Goal: Information Seeking & Learning: Learn about a topic

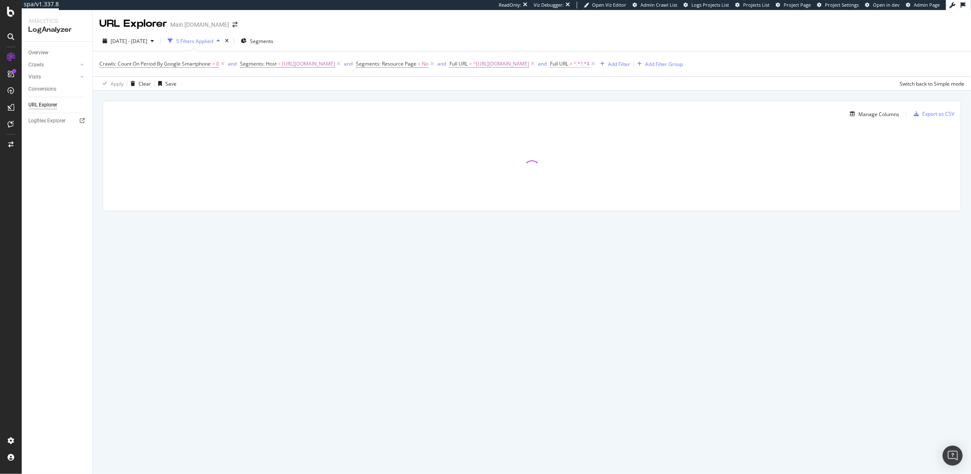
click at [550, 61] on span "Full URL" at bounding box center [559, 63] width 18 height 7
click at [567, 80] on span "Doesn't contain" at bounding box center [564, 83] width 36 height 7
click at [568, 166] on span "Contains" at bounding box center [560, 165] width 20 height 7
click at [573, 102] on input "?" at bounding box center [585, 98] width 79 height 13
paste input "https://www.att.com/es-us/msapi/login/unauth/service/v1/haloc/do/login"
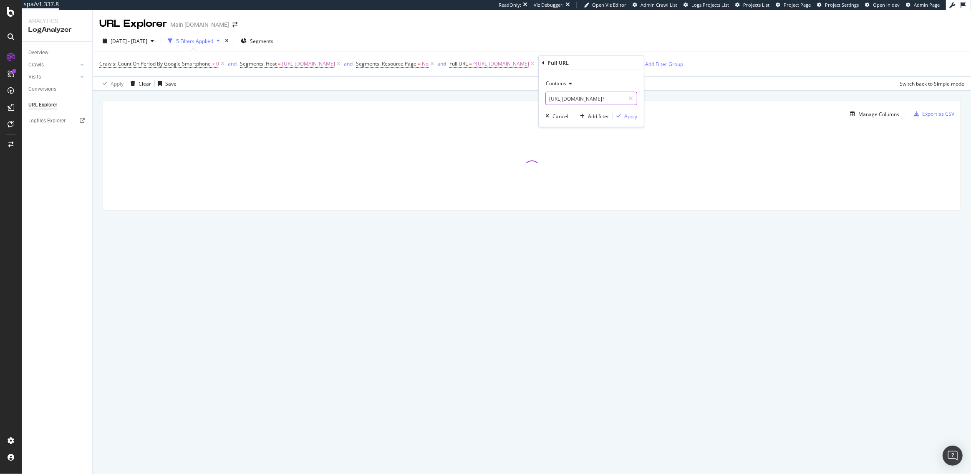
scroll to position [0, 100]
type input "https://www.att.com/es-us/msapi/login/unauth/service/v1/haloc/do/login?"
click at [631, 116] on div "Apply" at bounding box center [630, 115] width 13 height 7
click at [529, 64] on icon at bounding box center [532, 64] width 7 height 8
click at [429, 64] on icon at bounding box center [432, 64] width 7 height 8
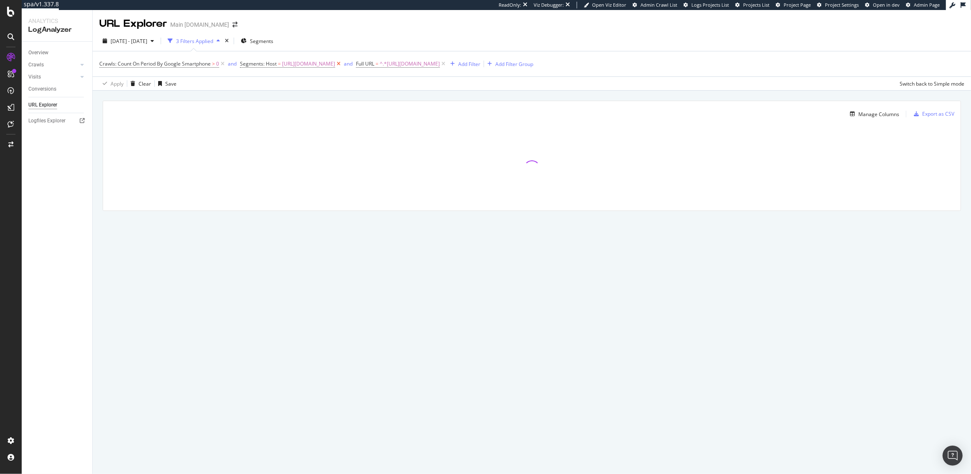
click at [335, 63] on icon at bounding box center [338, 64] width 7 height 8
click at [222, 64] on icon at bounding box center [222, 64] width 7 height 8
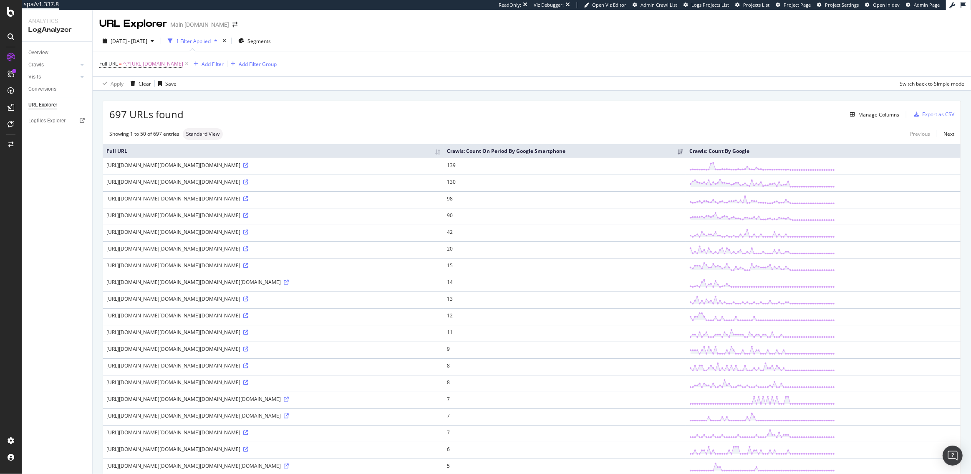
drag, startPoint x: 277, startPoint y: 172, endPoint x: 112, endPoint y: 172, distance: 165.2
click at [112, 169] on div "https://www.att.com/es-us/msapi/login/unauth/service/v1/haloc/do/login?is_passi…" at bounding box center [273, 164] width 334 height 7
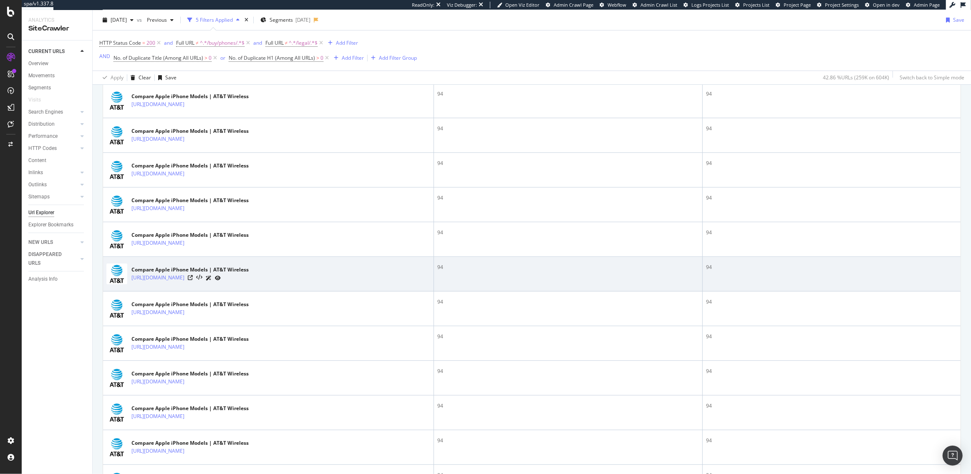
scroll to position [352, 0]
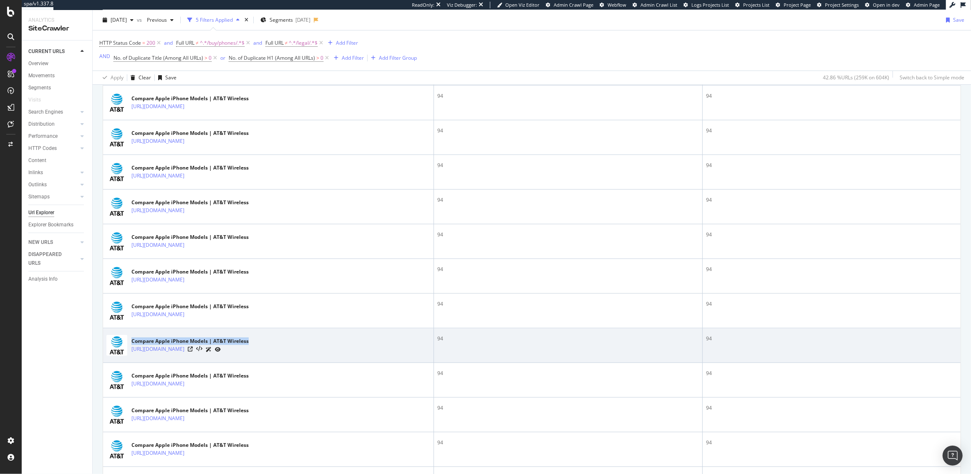
drag, startPoint x: 250, startPoint y: 343, endPoint x: 132, endPoint y: 338, distance: 118.6
click at [132, 338] on div "Compare Apple iPhone Models | AT&T Wireless" at bounding box center [189, 341] width 117 height 8
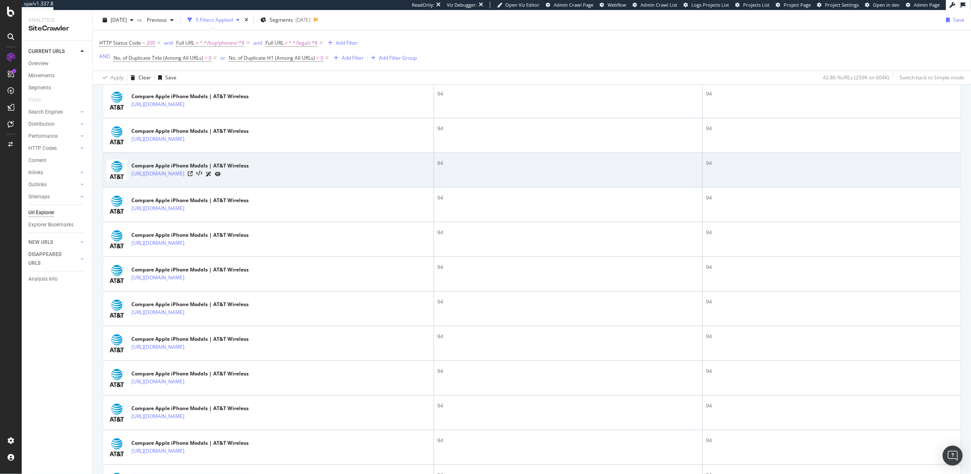
scroll to position [305, 0]
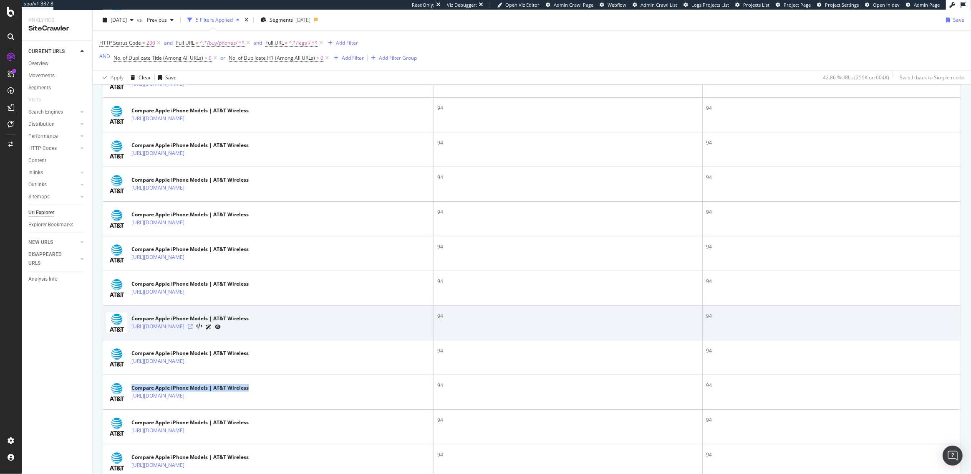
click at [193, 328] on icon at bounding box center [190, 326] width 5 height 5
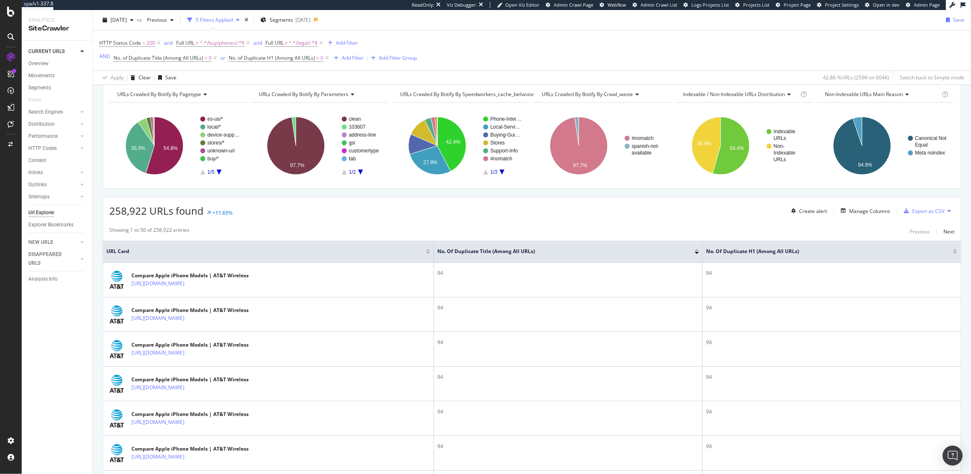
scroll to position [0, 0]
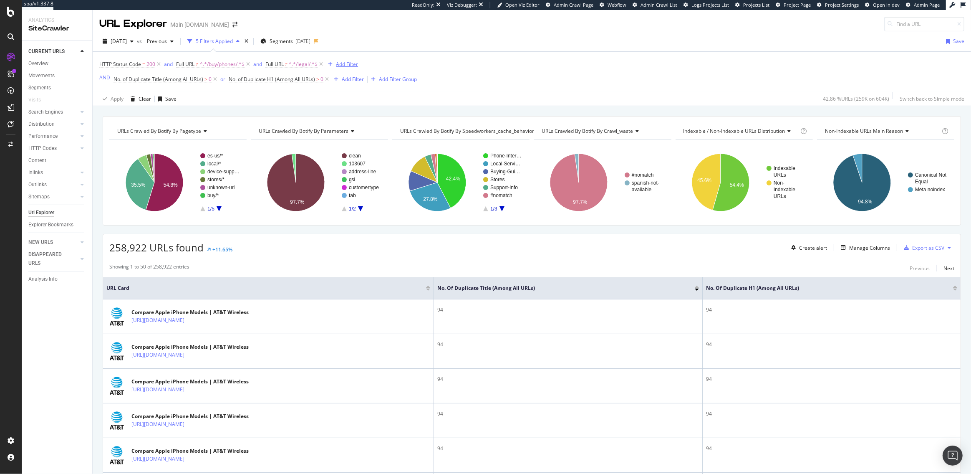
click at [343, 64] on div "Add Filter" at bounding box center [347, 64] width 22 height 7
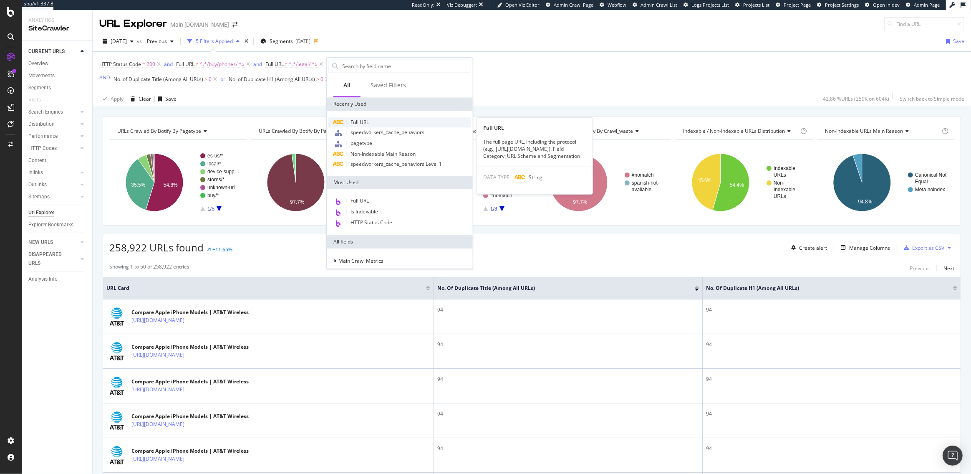
click at [364, 117] on div "Full URL" at bounding box center [399, 122] width 143 height 10
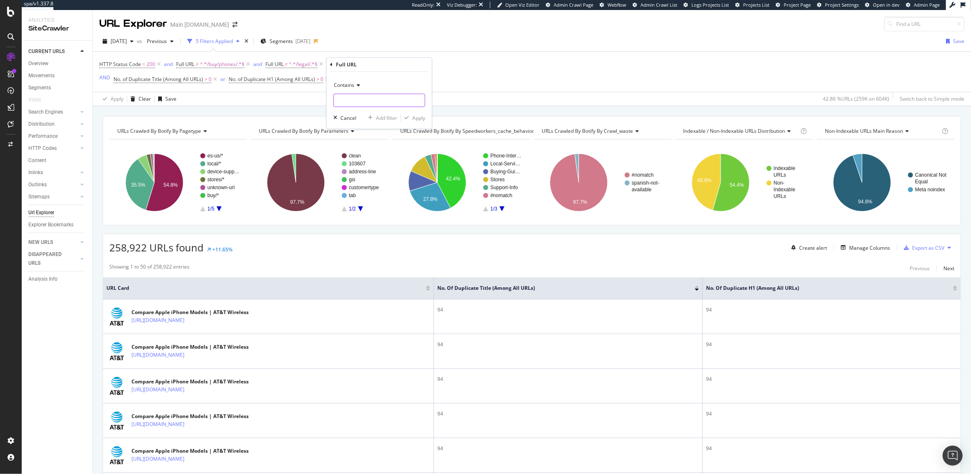
click at [353, 99] on input "text" at bounding box center [379, 99] width 91 height 13
type input "device"
click at [420, 119] on div "Apply" at bounding box center [418, 117] width 13 height 7
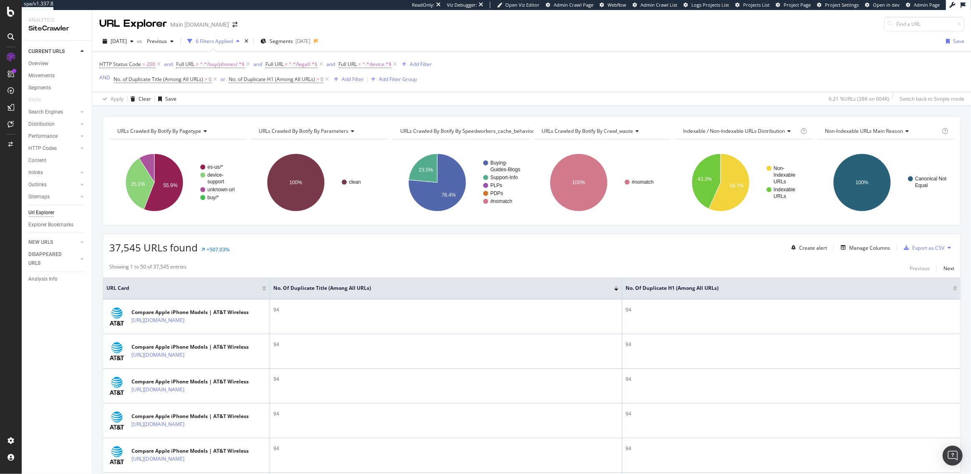
click at [270, 288] on th "No. of Duplicate Title (Among All URLs)" at bounding box center [446, 288] width 352 height 22
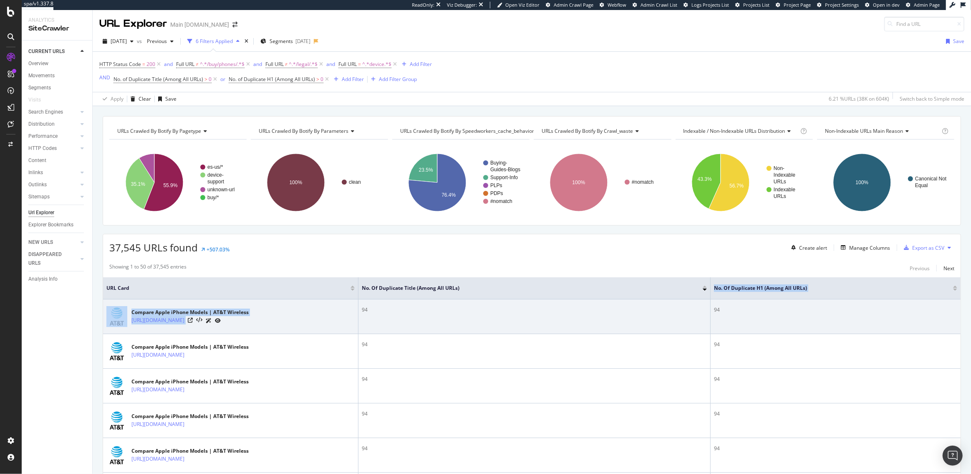
drag, startPoint x: 266, startPoint y: 288, endPoint x: 396, endPoint y: 306, distance: 131.5
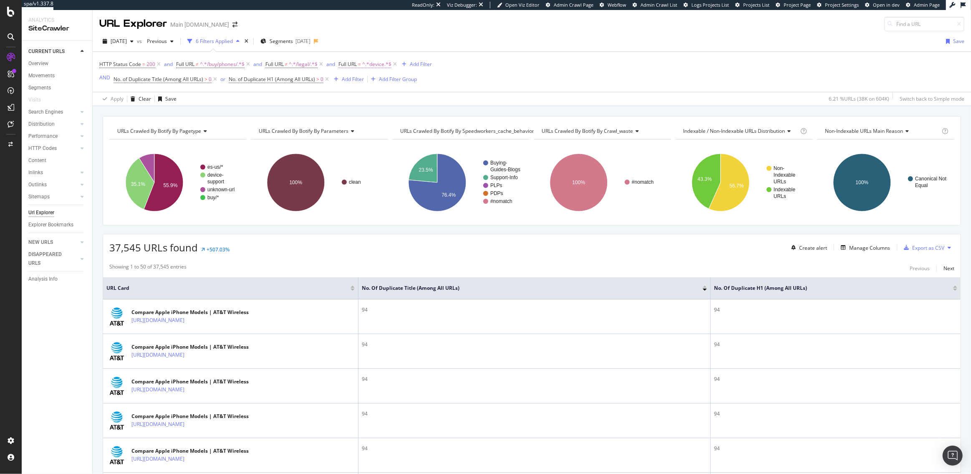
click at [381, 63] on span "^.*device.*$" at bounding box center [376, 64] width 29 height 12
click at [378, 93] on input "device" at bounding box center [387, 98] width 79 height 13
click at [377, 100] on input "device" at bounding box center [387, 98] width 79 height 13
type input "device-compare"
click at [428, 116] on div "Apply" at bounding box center [432, 116] width 13 height 7
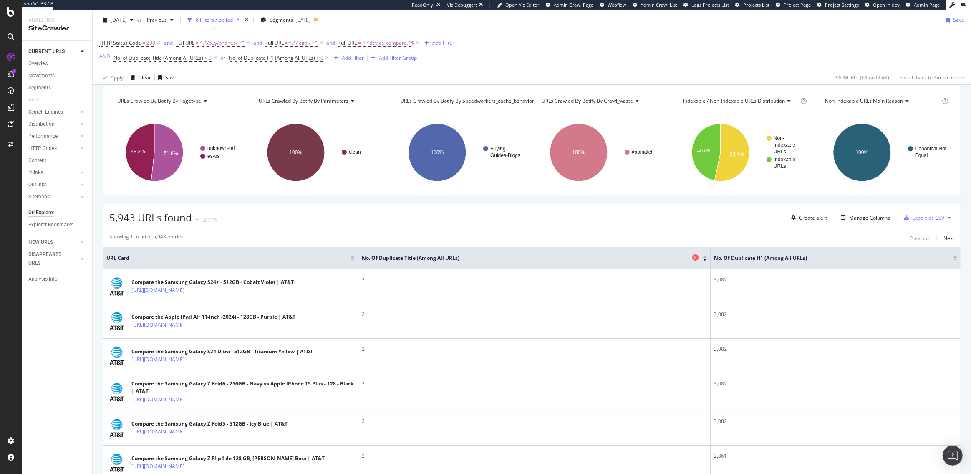
scroll to position [32, 0]
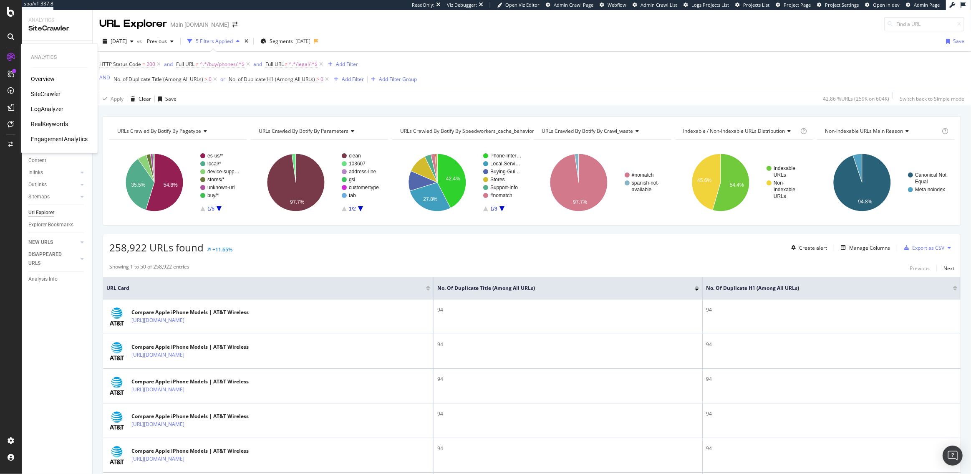
click at [55, 126] on div "RealKeywords" at bounding box center [49, 124] width 37 height 8
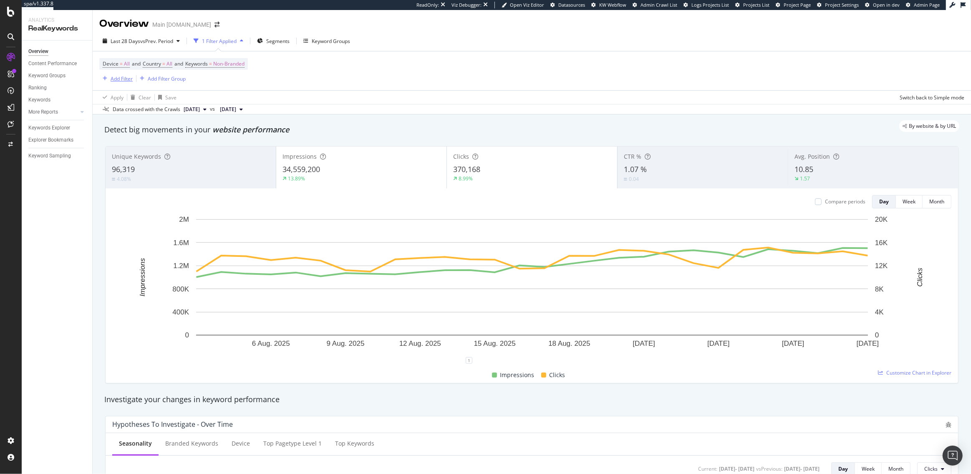
click at [115, 76] on div "Add Filter" at bounding box center [122, 78] width 22 height 7
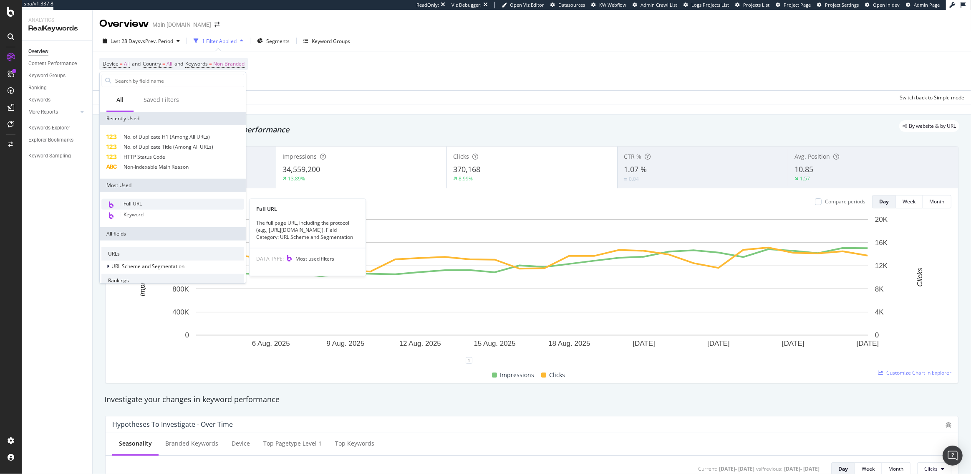
click at [139, 201] on span "Full URL" at bounding box center [133, 203] width 18 height 7
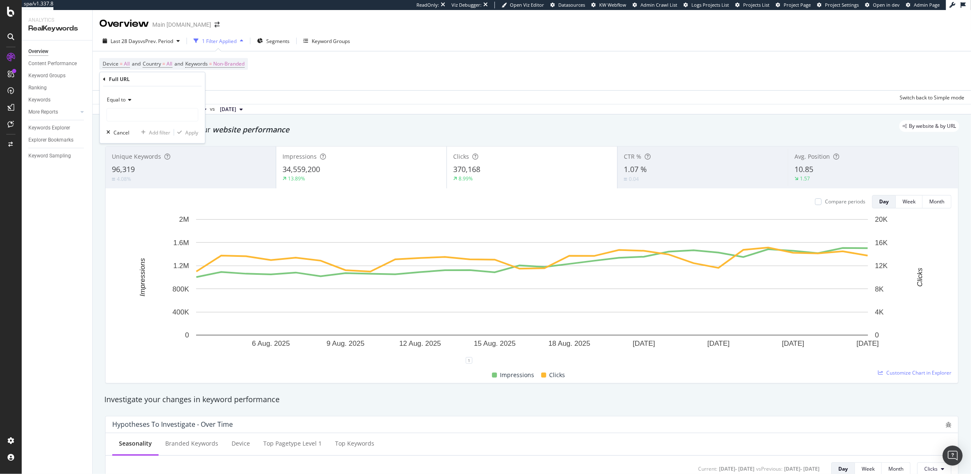
click at [128, 99] on icon at bounding box center [129, 99] width 6 height 5
click at [131, 183] on div "Contains" at bounding box center [152, 182] width 89 height 11
click at [129, 113] on input "text" at bounding box center [152, 114] width 91 height 13
type input "device-compare"
click at [189, 136] on div "Apply" at bounding box center [191, 132] width 13 height 7
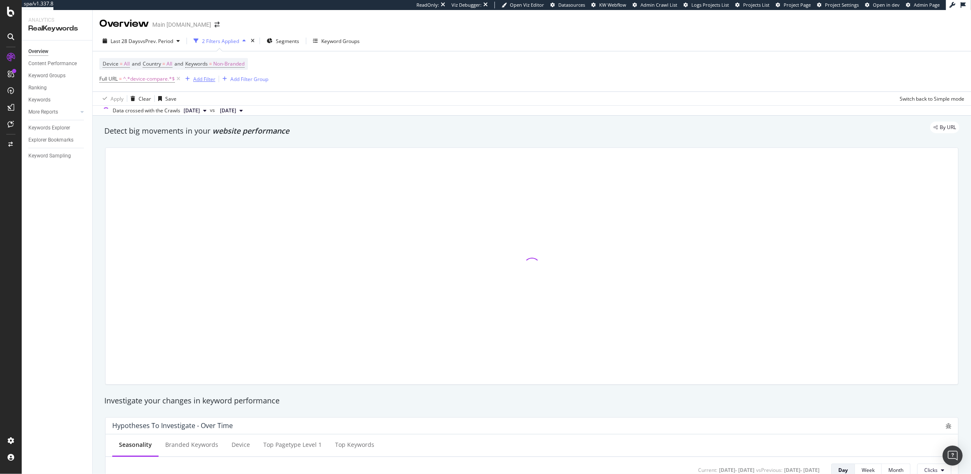
click at [204, 82] on div "Add Filter" at bounding box center [204, 79] width 22 height 7
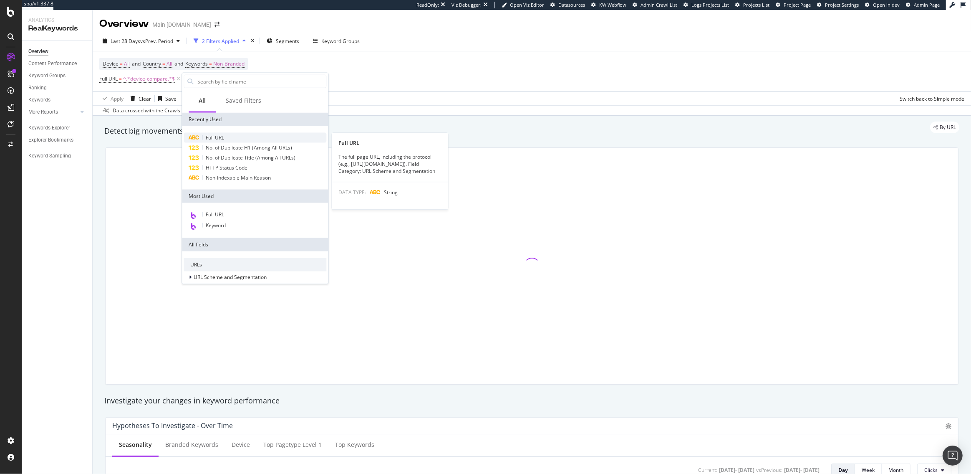
click at [216, 134] on span "Full URL" at bounding box center [215, 137] width 18 height 7
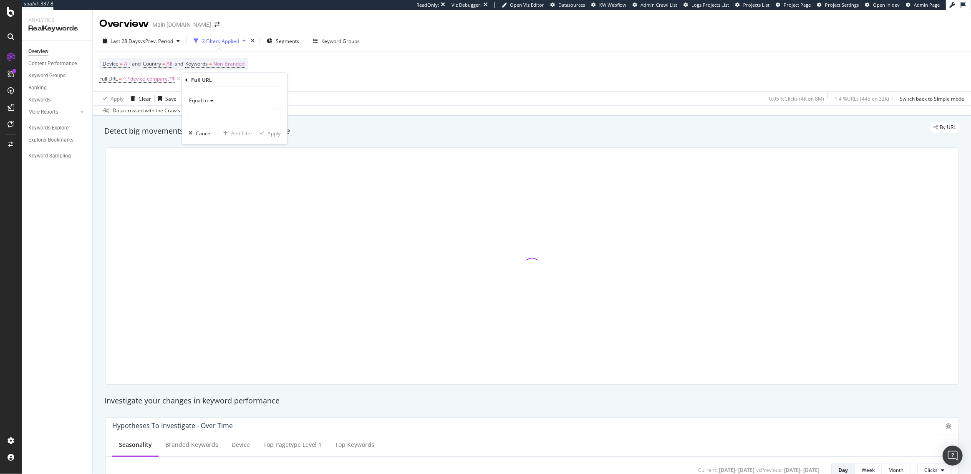
click at [205, 97] on span "Equal to" at bounding box center [198, 100] width 19 height 7
click at [209, 183] on span "Contains" at bounding box center [203, 182] width 20 height 7
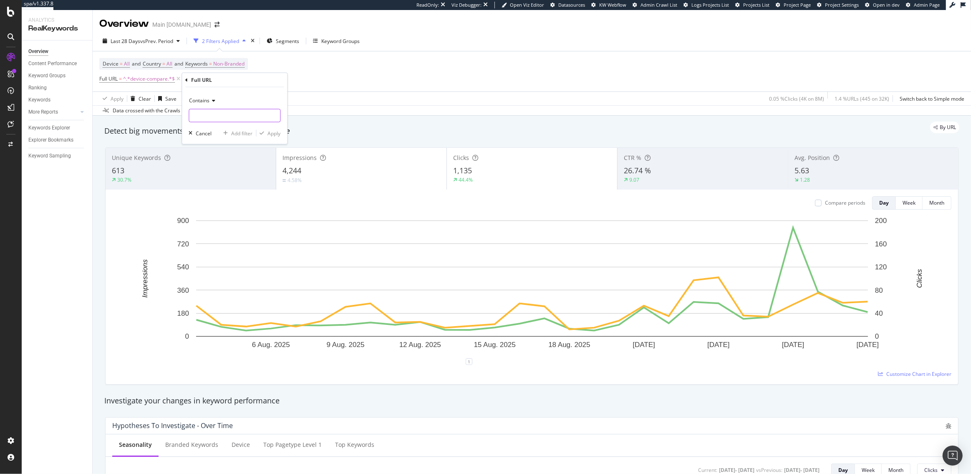
click at [207, 120] on input "text" at bounding box center [234, 115] width 91 height 13
type input "gb"
click at [267, 134] on div "Apply" at bounding box center [273, 132] width 13 height 7
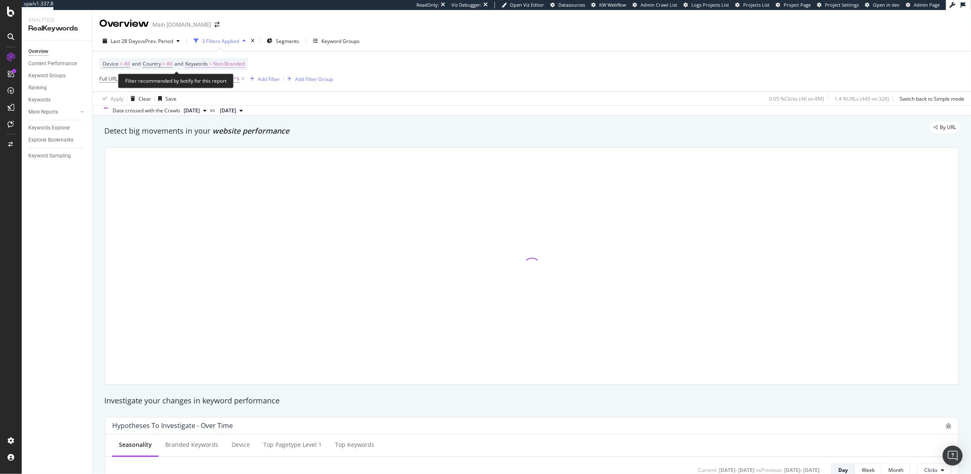
click at [239, 64] on span "Non-Branded" at bounding box center [228, 64] width 31 height 12
click at [228, 81] on span "Non-Branded" at bounding box center [214, 83] width 35 height 7
click at [219, 85] on span "Non-Branded" at bounding box center [214, 83] width 35 height 7
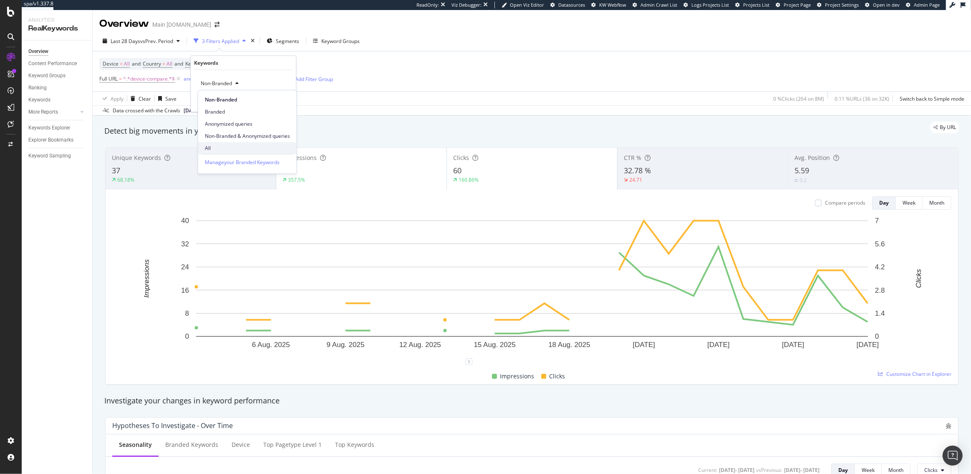
click at [214, 146] on span "All" at bounding box center [247, 148] width 85 height 8
click at [286, 101] on div "Apply" at bounding box center [282, 100] width 13 height 7
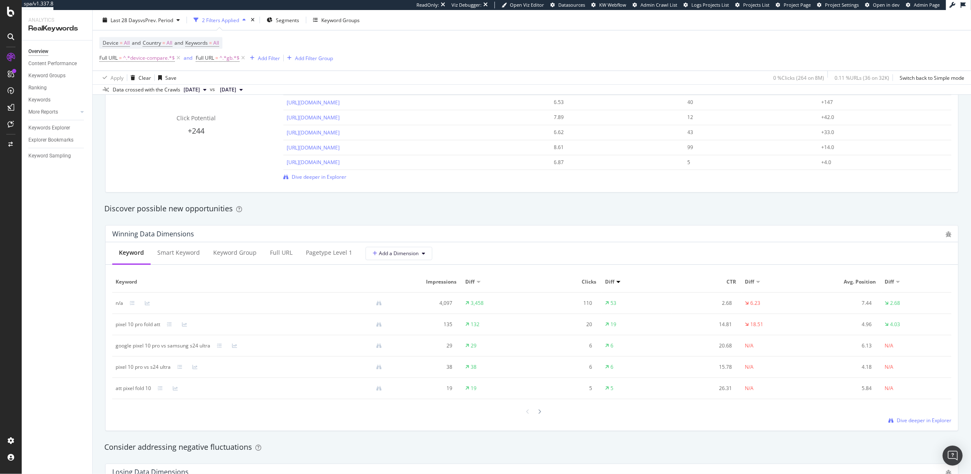
scroll to position [707, 0]
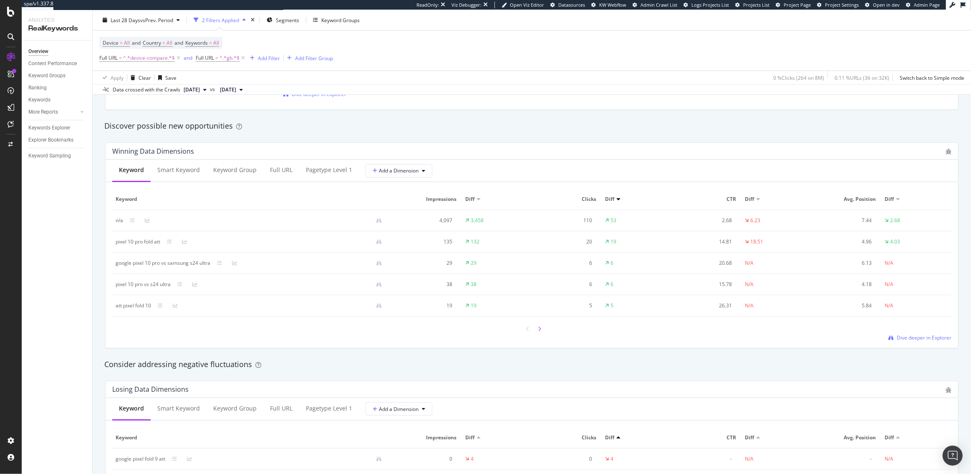
click at [542, 329] on div at bounding box center [540, 328] width 8 height 11
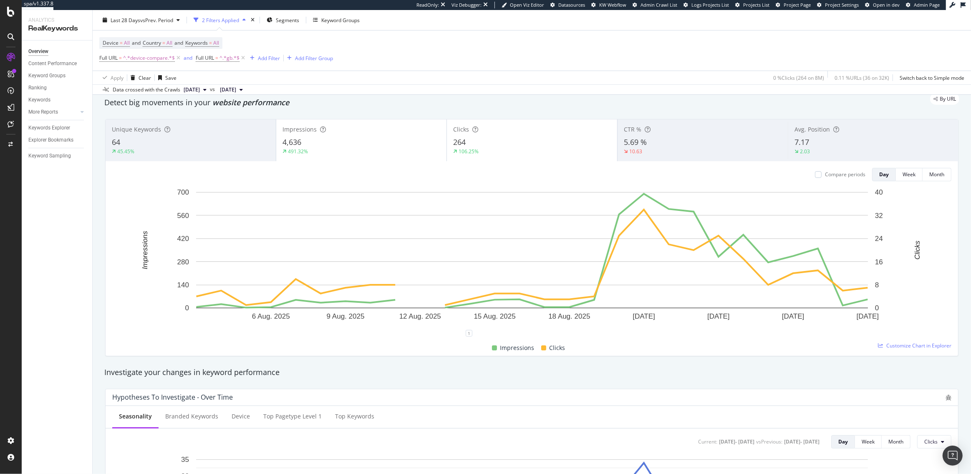
scroll to position [0, 0]
